Goal: Information Seeking & Learning: Understand process/instructions

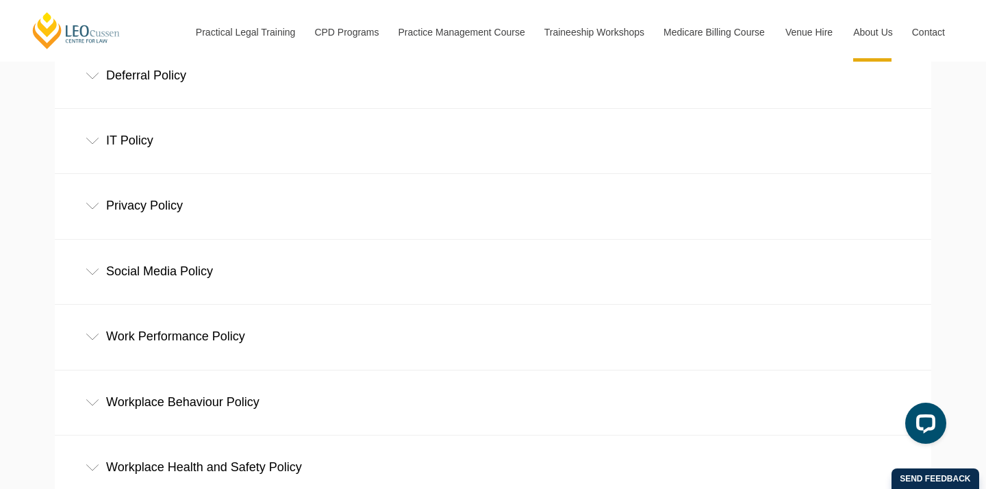
scroll to position [712, 0]
click at [101, 277] on div "Social Media Policy" at bounding box center [493, 270] width 877 height 64
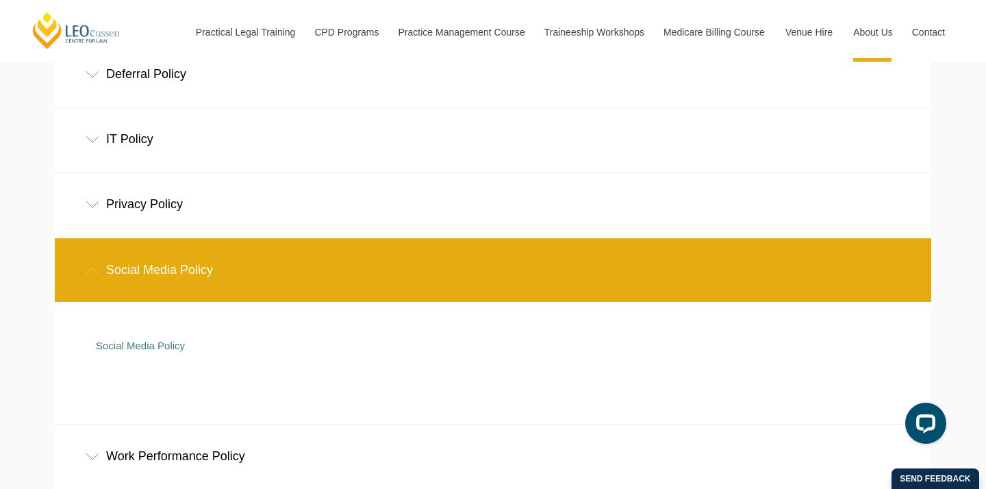
click at [140, 357] on div "Social Media Policy" at bounding box center [483, 353] width 795 height 26
click at [142, 342] on link "Social Media Policy" at bounding box center [140, 346] width 89 height 12
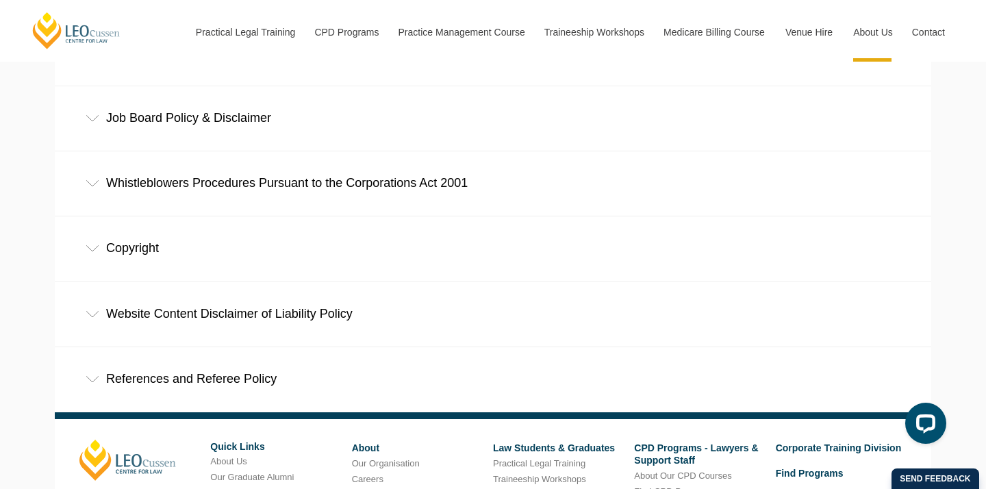
scroll to position [1331, 0]
